Goal: Check status: Check status

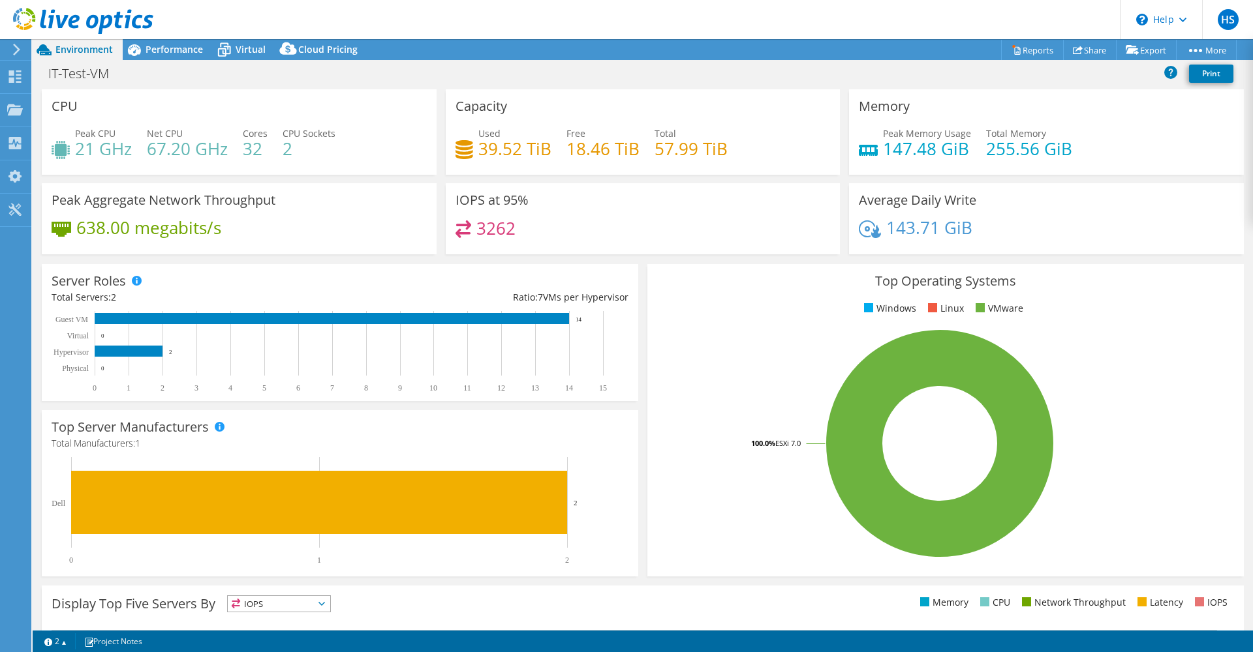
select select "[GEOGRAPHIC_DATA]"
select select "USD"
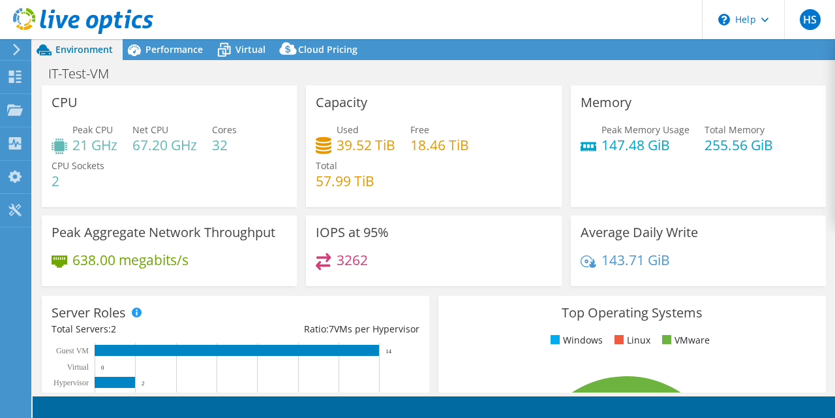
select select "[GEOGRAPHIC_DATA]"
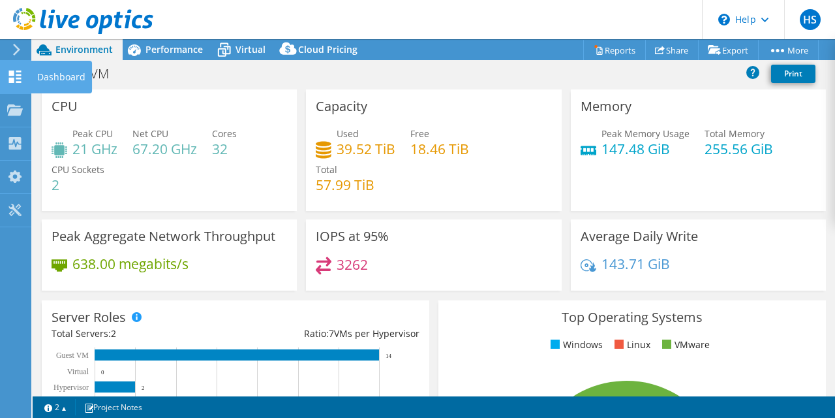
click at [20, 80] on icon at bounding box center [15, 76] width 16 height 12
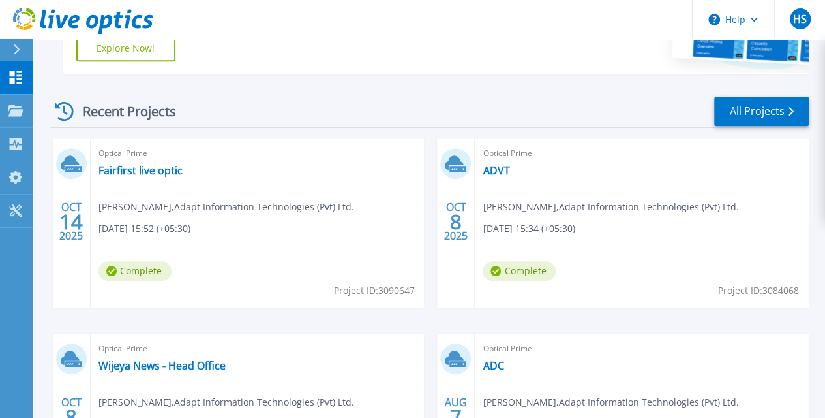
scroll to position [326, 0]
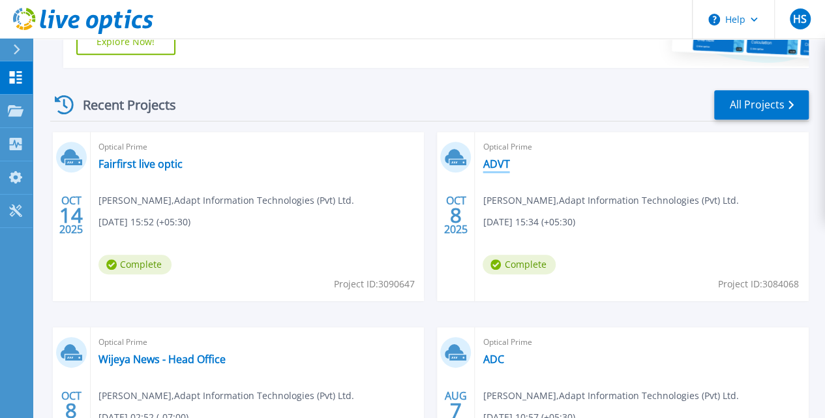
click at [483, 162] on link "ADVT" at bounding box center [496, 163] width 27 height 13
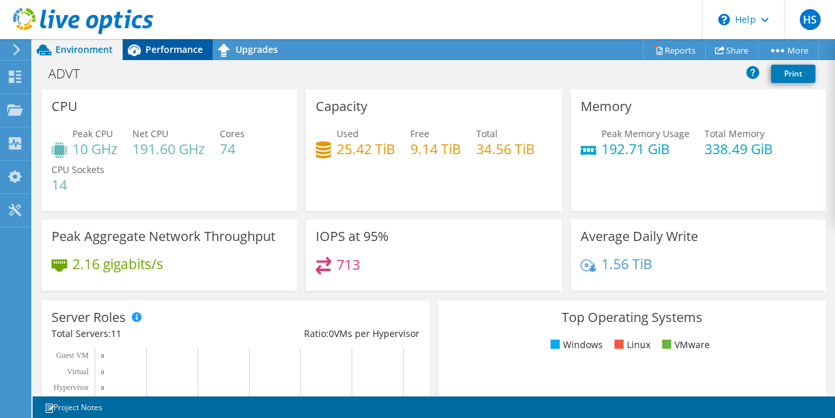
click at [174, 54] on span "Performance" at bounding box center [173, 49] width 57 height 12
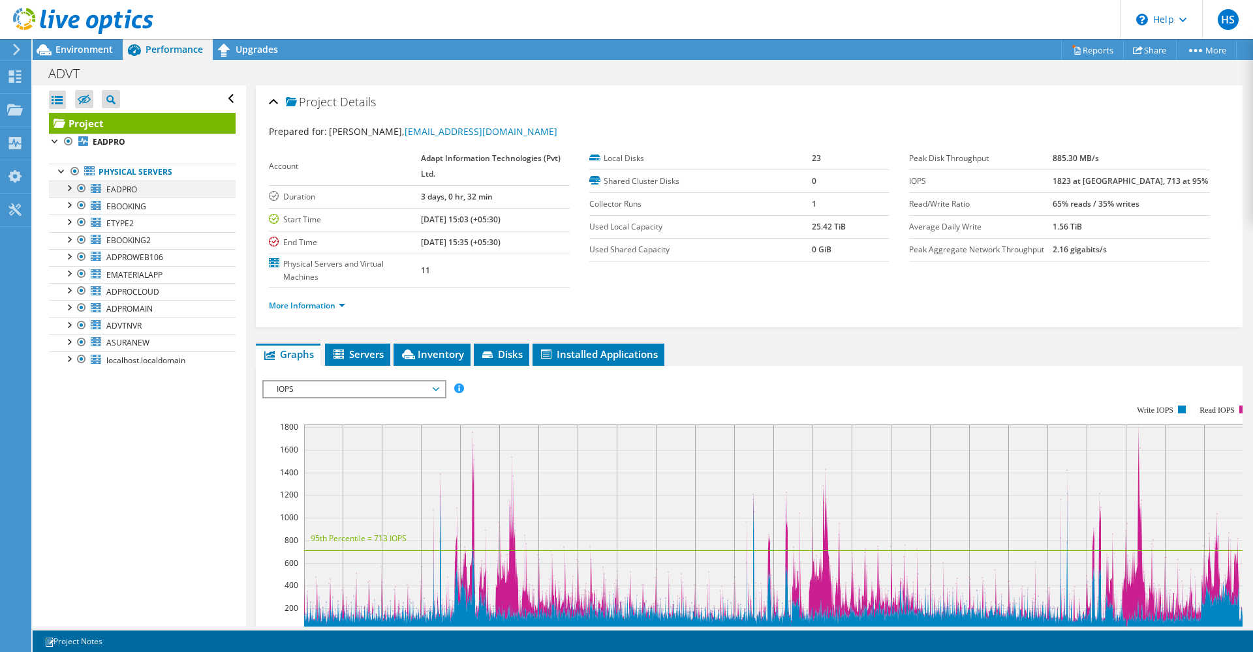
click at [71, 192] on div at bounding box center [68, 187] width 13 height 13
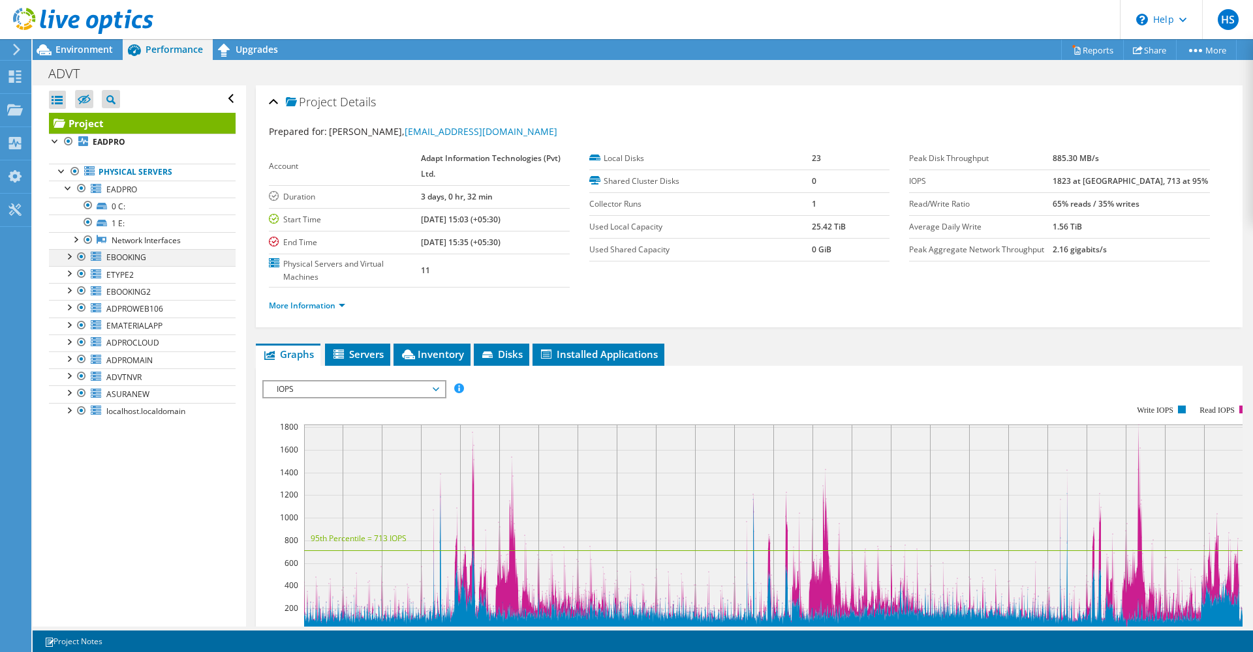
click at [72, 259] on div at bounding box center [68, 255] width 13 height 13
click at [70, 324] on div at bounding box center [68, 324] width 13 height 13
